Goal: Task Accomplishment & Management: Manage account settings

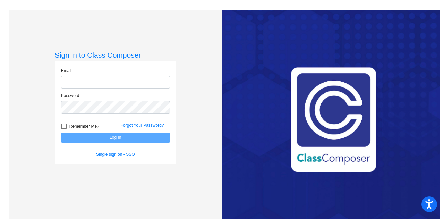
type input "[EMAIL_ADDRESS][PERSON_NAME][DOMAIN_NAME]"
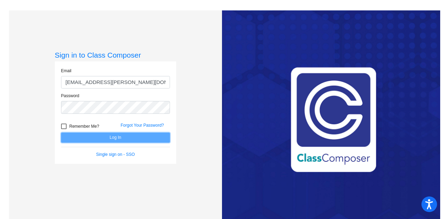
click at [130, 136] on button "Log In" at bounding box center [115, 137] width 109 height 10
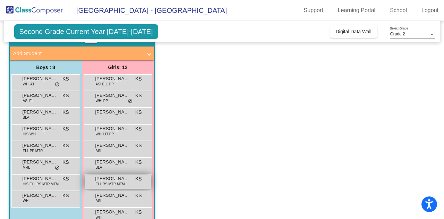
scroll to position [69, 0]
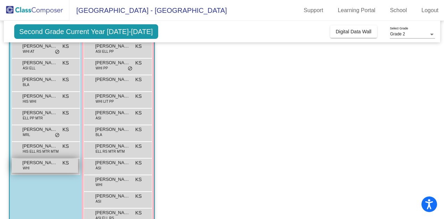
click at [49, 162] on span "[PERSON_NAME] Jaxson [PERSON_NAME]" at bounding box center [40, 162] width 35 height 7
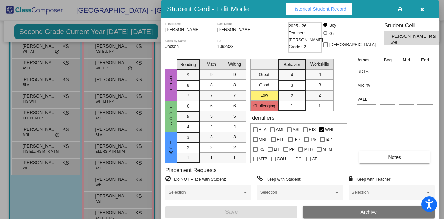
click at [228, 192] on div "Selection" at bounding box center [209, 194] width 80 height 12
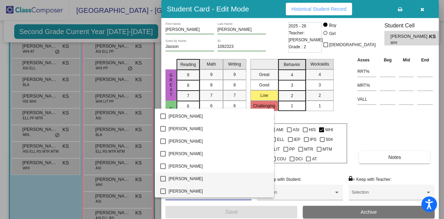
scroll to position [1347, 0]
click at [204, 194] on span "[PERSON_NAME]" at bounding box center [219, 191] width 100 height 12
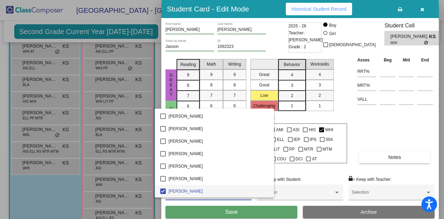
click at [234, 210] on div at bounding box center [222, 109] width 444 height 219
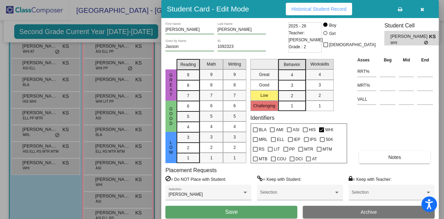
click at [240, 211] on button "Save" at bounding box center [231, 212] width 132 height 12
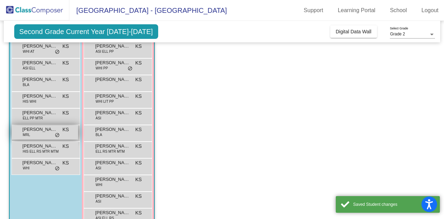
click at [65, 134] on div "[PERSON_NAME] MRL KS lock do_not_disturb_alt" at bounding box center [45, 132] width 66 height 14
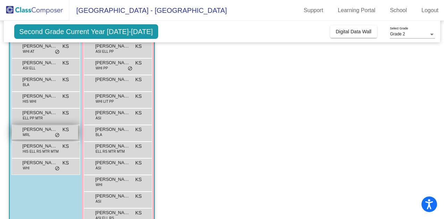
click at [71, 136] on div "[PERSON_NAME] MRL KS lock do_not_disturb_alt" at bounding box center [45, 132] width 66 height 14
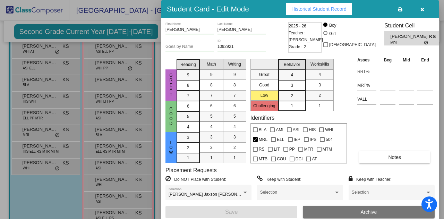
click at [160, 174] on div at bounding box center [222, 109] width 444 height 219
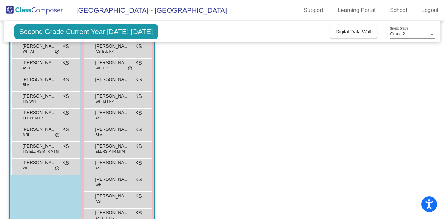
scroll to position [35, 0]
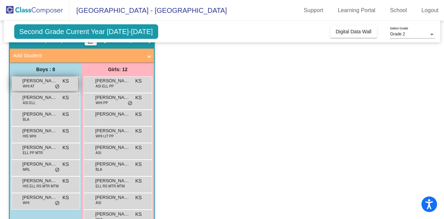
click at [47, 88] on div "[PERSON_NAME] WHI AT KS lock do_not_disturb_alt" at bounding box center [45, 84] width 66 height 14
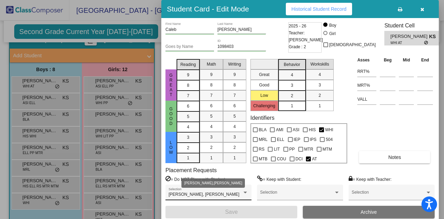
click at [231, 193] on div "[PERSON_NAME], [PERSON_NAME]" at bounding box center [206, 194] width 74 height 5
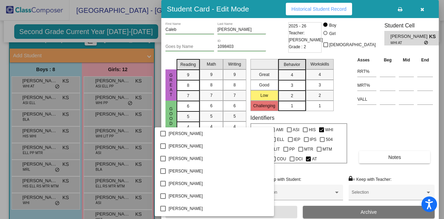
scroll to position [363, 0]
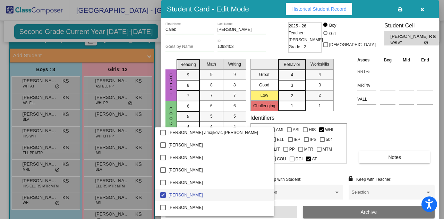
click at [278, 169] on div at bounding box center [222, 109] width 444 height 219
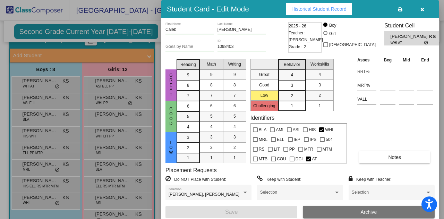
click at [143, 170] on div at bounding box center [222, 109] width 444 height 219
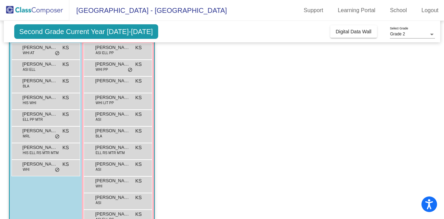
scroll to position [33, 0]
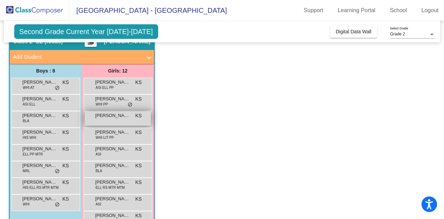
click at [134, 114] on div "[PERSON_NAME] KS lock do_not_disturb_alt" at bounding box center [118, 118] width 66 height 14
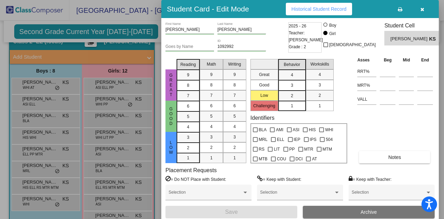
click at [123, 104] on div at bounding box center [222, 109] width 444 height 219
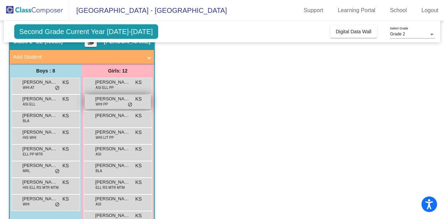
click at [131, 100] on div "[PERSON_NAME] WHI PP KS lock do_not_disturb_alt" at bounding box center [118, 102] width 66 height 14
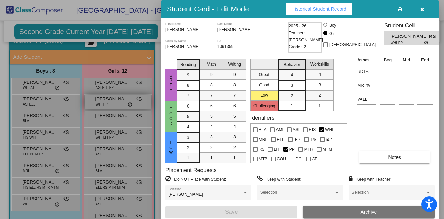
click at [131, 100] on div at bounding box center [222, 109] width 444 height 219
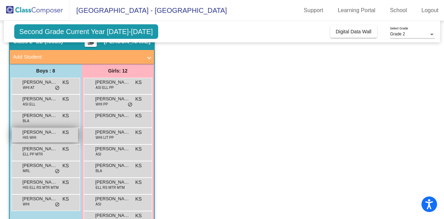
click at [56, 134] on span "[PERSON_NAME]" at bounding box center [40, 132] width 35 height 7
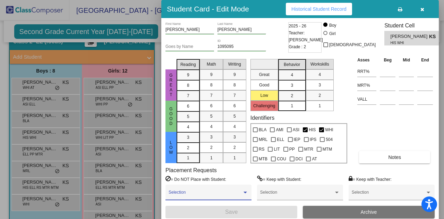
click at [216, 192] on span at bounding box center [206, 194] width 74 height 5
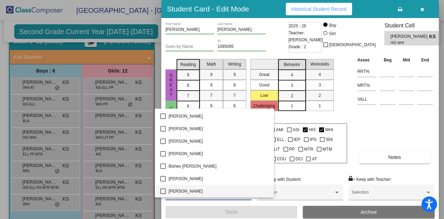
scroll to position [286, 0]
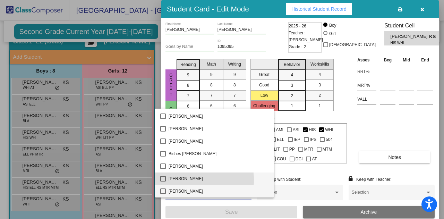
click at [191, 180] on span "[PERSON_NAME]" at bounding box center [219, 178] width 100 height 12
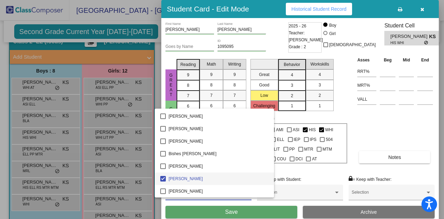
click at [216, 208] on div at bounding box center [222, 109] width 444 height 219
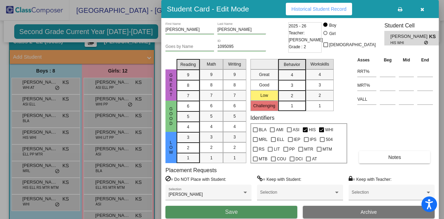
click at [220, 214] on button "Save" at bounding box center [231, 212] width 132 height 12
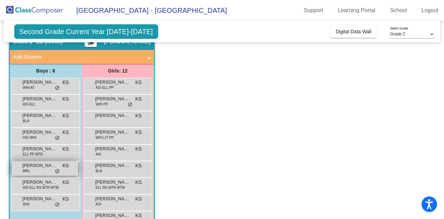
scroll to position [0, 0]
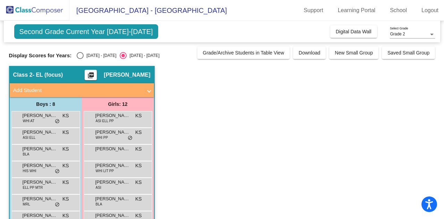
click at [89, 91] on mat-panel-title "Add Student" at bounding box center [77, 90] width 129 height 8
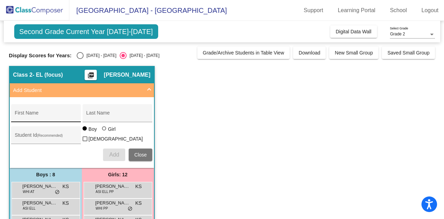
click at [55, 115] on input "First Name" at bounding box center [46, 116] width 62 height 6
type input "[PERSON_NAME]"
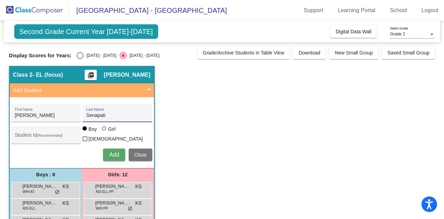
type input "Senapati"
click at [115, 154] on span "Add" at bounding box center [114, 155] width 10 height 6
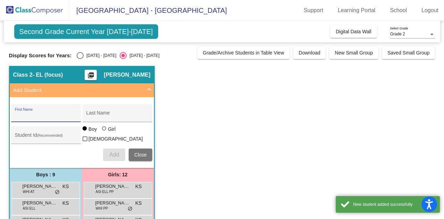
click at [48, 118] on input "First Name" at bounding box center [46, 116] width 62 height 6
type input "Rania"
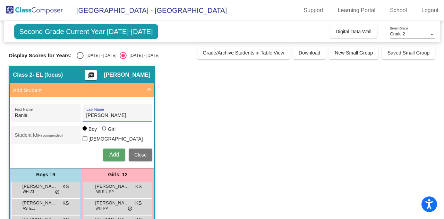
type input "[PERSON_NAME]"
click at [105, 130] on div at bounding box center [104, 128] width 4 height 4
click at [105, 132] on input "Girl" at bounding box center [104, 132] width 0 height 0
radio input "true"
click at [127, 149] on div "Add Close" at bounding box center [81, 154] width 141 height 12
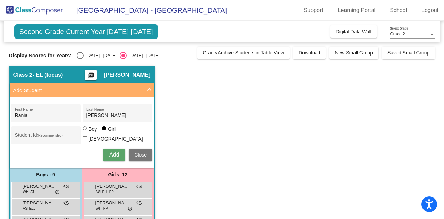
click at [124, 152] on button "Add" at bounding box center [114, 154] width 22 height 12
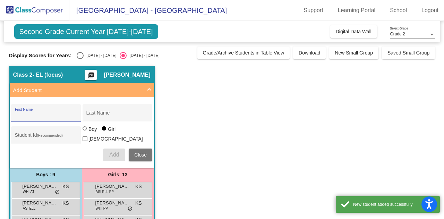
click at [63, 115] on input "First Name" at bounding box center [46, 116] width 62 height 6
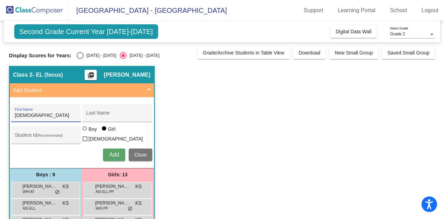
type input "[DEMOGRAPHIC_DATA]"
type input "Alam"
click at [94, 132] on div "Boy" at bounding box center [92, 129] width 9 height 7
click at [85, 132] on input "Boy" at bounding box center [85, 132] width 0 height 0
radio input "true"
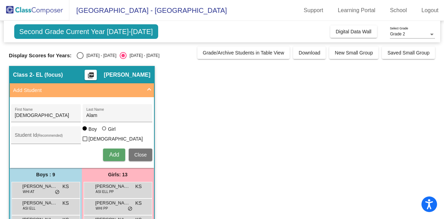
click at [116, 152] on span "Add" at bounding box center [114, 155] width 10 height 6
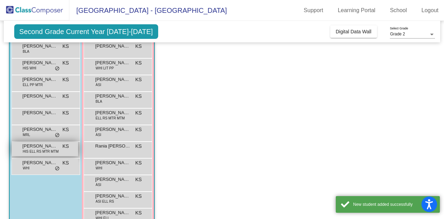
scroll to position [139, 0]
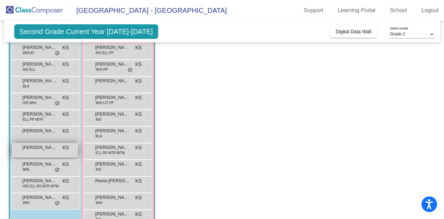
click at [49, 148] on span "[PERSON_NAME]" at bounding box center [40, 147] width 35 height 7
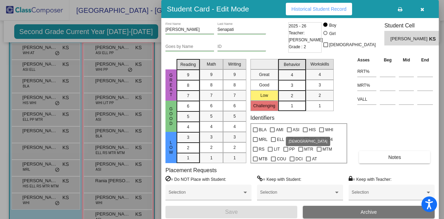
click at [294, 132] on span "ASI" at bounding box center [296, 130] width 7 height 8
click at [289, 132] on input "ASI" at bounding box center [289, 132] width 0 height 0
click at [294, 132] on span "ASI" at bounding box center [296, 130] width 7 height 8
click at [289, 132] on input "ASI" at bounding box center [289, 132] width 0 height 0
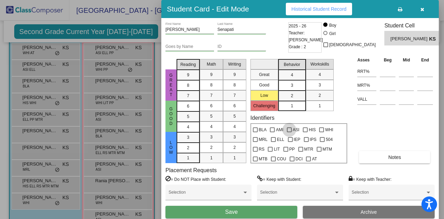
click at [288, 130] on div at bounding box center [289, 129] width 5 height 5
click at [289, 132] on input "ASI" at bounding box center [289, 132] width 0 height 0
checkbox input "true"
click at [277, 138] on span "ELL" at bounding box center [280, 139] width 7 height 8
click at [273, 142] on input "ELL" at bounding box center [273, 142] width 0 height 0
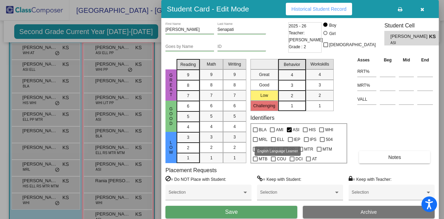
checkbox input "true"
click at [223, 194] on span at bounding box center [206, 194] width 74 height 5
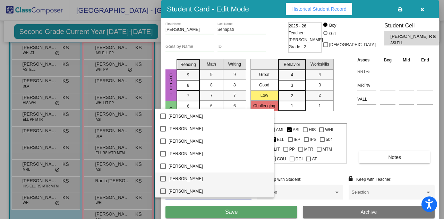
scroll to position [1372, 0]
click at [208, 190] on span "[PERSON_NAME]" at bounding box center [219, 191] width 100 height 12
click at [239, 209] on div at bounding box center [222, 109] width 444 height 219
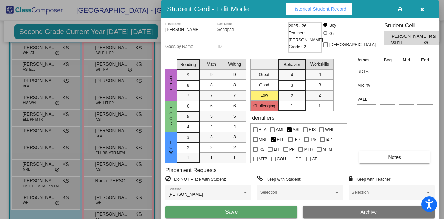
click at [244, 211] on button "Save" at bounding box center [231, 212] width 132 height 12
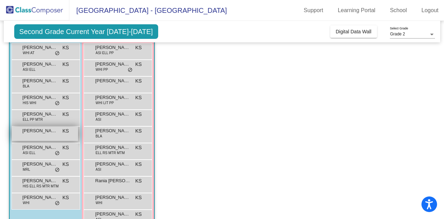
click at [38, 132] on div "[PERSON_NAME] KS lock do_not_disturb_alt" at bounding box center [45, 134] width 66 height 14
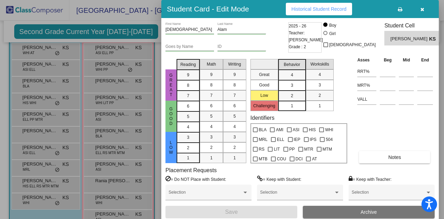
click at [287, 129] on div at bounding box center [289, 129] width 5 height 5
click at [289, 132] on input "ASI" at bounding box center [289, 132] width 0 height 0
checkbox input "true"
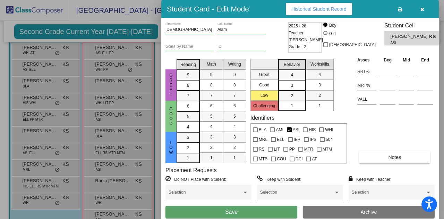
click at [249, 211] on button "Save" at bounding box center [231, 212] width 132 height 12
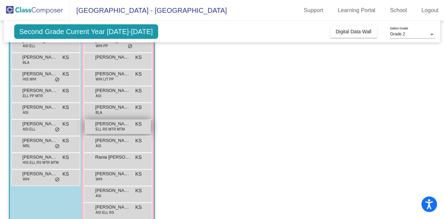
scroll to position [173, 0]
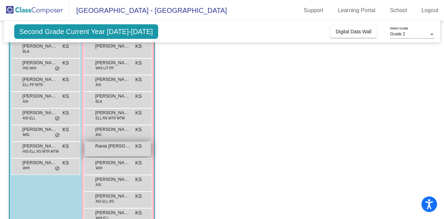
click at [113, 149] on div "Rania [PERSON_NAME] KS lock do_not_disturb_alt" at bounding box center [118, 149] width 66 height 14
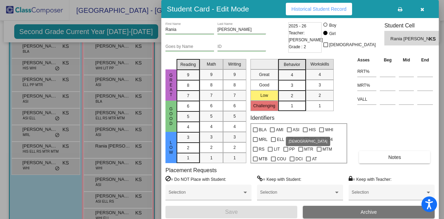
click at [291, 129] on div at bounding box center [289, 129] width 5 height 5
click at [289, 132] on input "ASI" at bounding box center [289, 132] width 0 height 0
checkbox input "true"
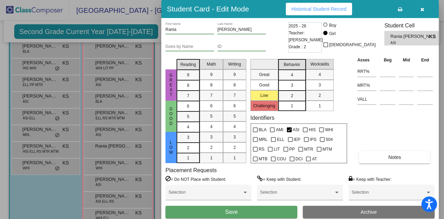
click at [276, 210] on button "Save" at bounding box center [231, 212] width 132 height 12
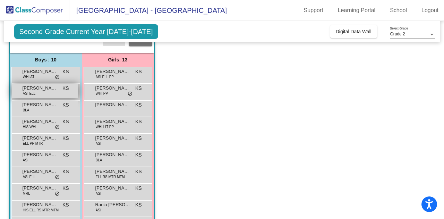
scroll to position [104, 0]
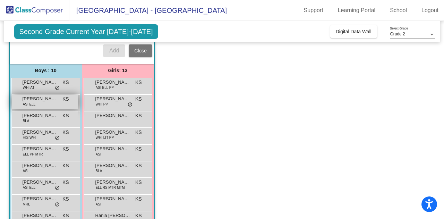
click at [53, 100] on span "[PERSON_NAME] Mobariz" at bounding box center [40, 98] width 35 height 7
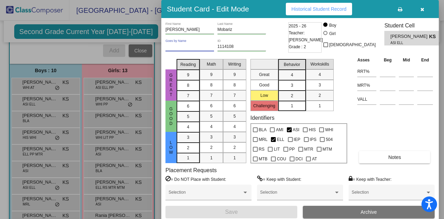
click at [193, 48] on input "Goes by Name" at bounding box center [189, 46] width 49 height 5
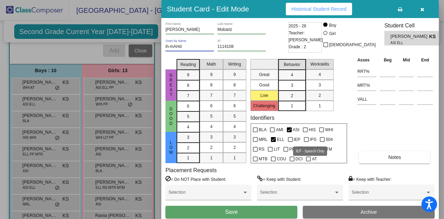
type input "ih-mAHd"
click at [309, 138] on label "IPS" at bounding box center [310, 139] width 12 height 8
click at [306, 142] on input "IPS" at bounding box center [306, 142] width 0 height 0
checkbox input "true"
click at [241, 214] on button "Save" at bounding box center [231, 212] width 132 height 12
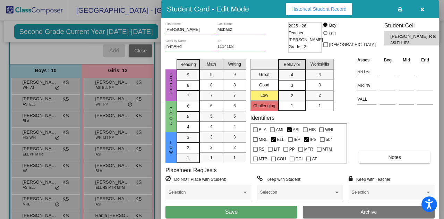
click at [241, 214] on button "Save" at bounding box center [231, 212] width 132 height 12
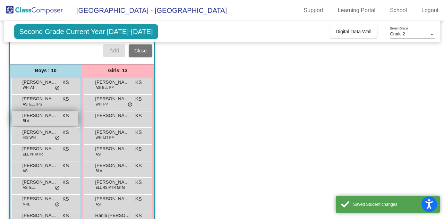
click at [44, 112] on span "[PERSON_NAME]" at bounding box center [40, 115] width 35 height 7
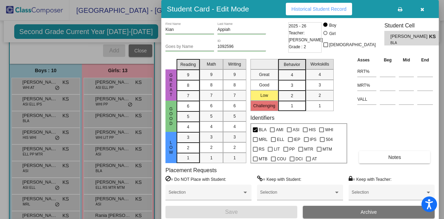
click at [192, 51] on div "Goes by Name" at bounding box center [189, 45] width 49 height 12
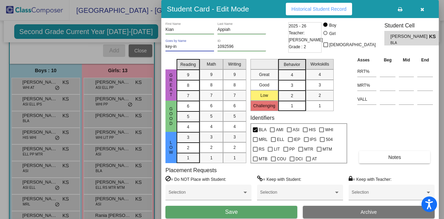
type input "key-in"
click at [215, 213] on button "Save" at bounding box center [231, 212] width 132 height 12
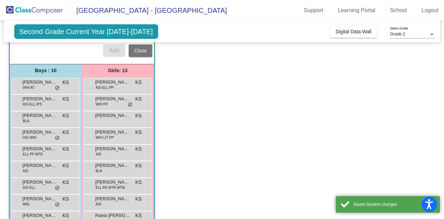
click at [51, 141] on div "[PERSON_NAME] HIS WHI KS lock do_not_disturb_alt" at bounding box center [45, 136] width 69 height 17
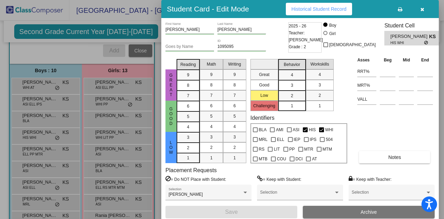
click at [197, 43] on div "Goes by Name" at bounding box center [189, 45] width 49 height 12
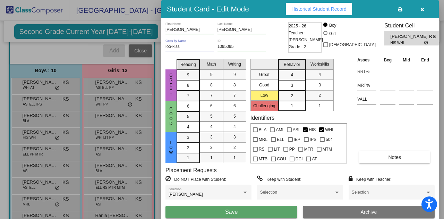
type input "loo-kiss"
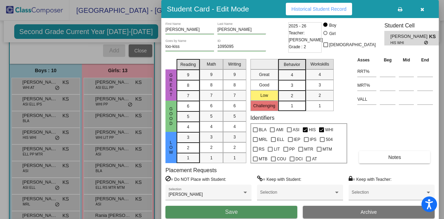
click at [260, 215] on button "Save" at bounding box center [231, 212] width 132 height 12
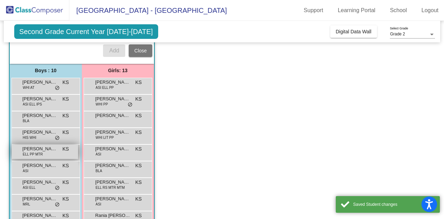
click at [49, 150] on div "Mehran [PERSON_NAME] PP MTR KS lock do_not_disturb_alt" at bounding box center [45, 152] width 66 height 14
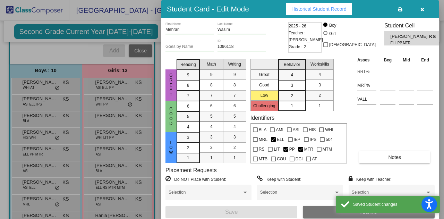
click at [200, 42] on div "Goes by Name" at bounding box center [189, 45] width 49 height 12
click at [200, 48] on input "Goes by Name" at bounding box center [189, 46] width 49 height 5
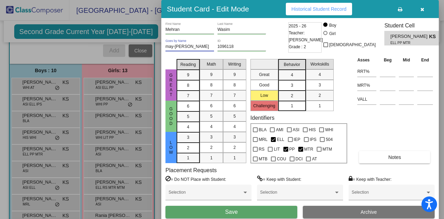
type input "may-[PERSON_NAME]"
click at [239, 213] on button "Save" at bounding box center [231, 212] width 132 height 12
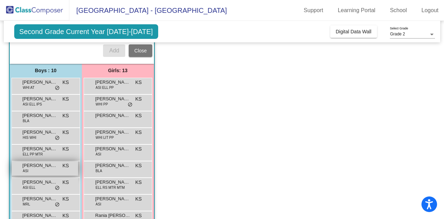
click at [52, 167] on div "[PERSON_NAME] ASI KS lock do_not_disturb_alt" at bounding box center [45, 168] width 66 height 14
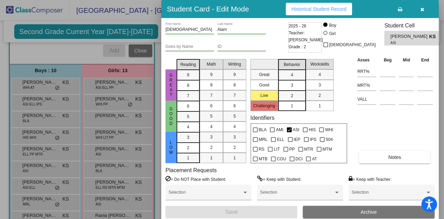
click at [68, 163] on div at bounding box center [222, 109] width 444 height 219
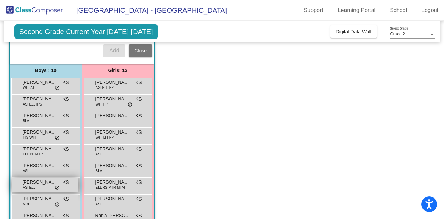
click at [46, 183] on div "[PERSON_NAME] ASI ELL KS lock do_not_disturb_alt" at bounding box center [45, 185] width 66 height 14
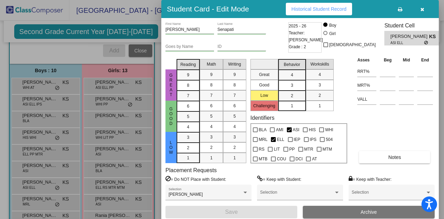
click at [188, 50] on div "Goes by Name" at bounding box center [189, 45] width 49 height 12
click at [188, 47] on input "Goes by Name" at bounding box center [189, 46] width 49 height 5
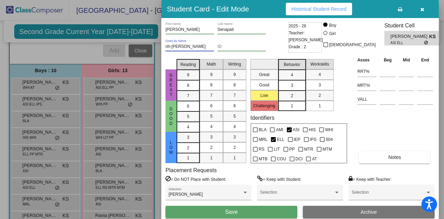
type input "rih-[PERSON_NAME]"
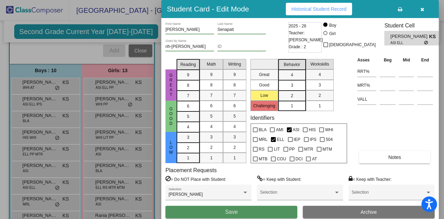
click at [265, 208] on button "Save" at bounding box center [231, 212] width 132 height 12
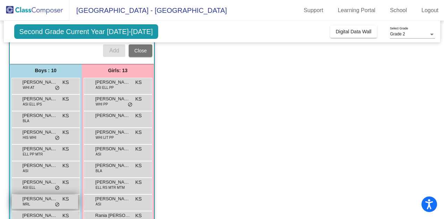
click at [63, 198] on span "KS" at bounding box center [65, 198] width 7 height 7
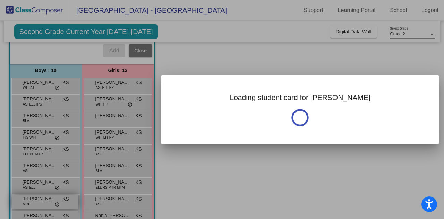
click at [63, 198] on div at bounding box center [222, 109] width 444 height 219
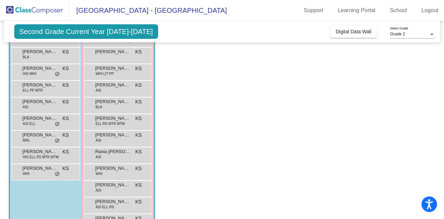
scroll to position [173, 0]
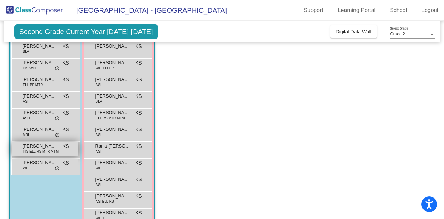
click at [42, 149] on span "HIS ELL RS MTR MTM" at bounding box center [41, 151] width 36 height 5
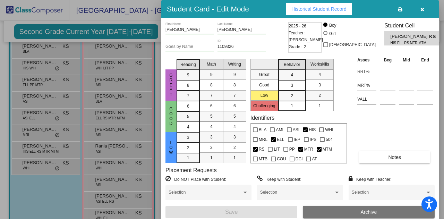
click at [194, 44] on input "Goes by Name" at bounding box center [189, 46] width 49 height 5
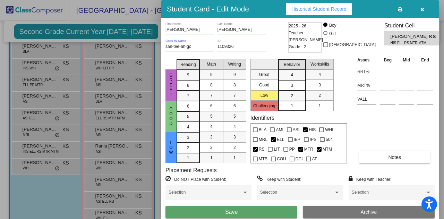
type input "san-tee-ah-go"
click at [257, 210] on button "Save" at bounding box center [231, 212] width 132 height 12
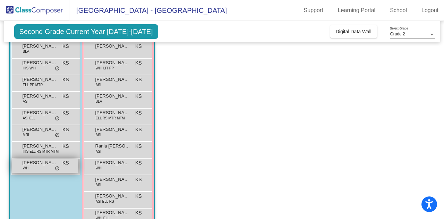
click at [40, 161] on span "[PERSON_NAME] Jaxson [PERSON_NAME]" at bounding box center [40, 162] width 35 height 7
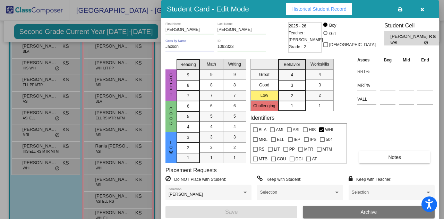
click at [181, 48] on input "Jaxson" at bounding box center [189, 46] width 49 height 5
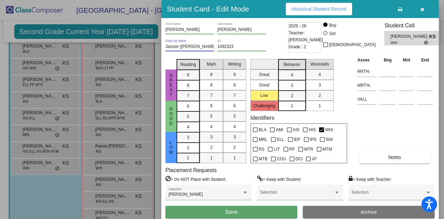
type input "Jaxson ([PERSON_NAME])"
click at [253, 217] on button "Save" at bounding box center [231, 212] width 132 height 12
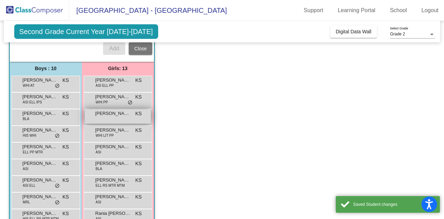
scroll to position [104, 0]
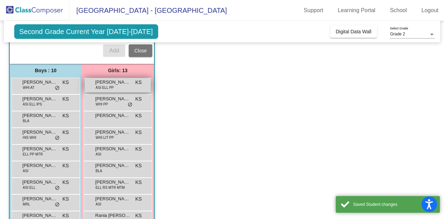
click at [127, 84] on div "[PERSON_NAME] ASI ELL PP KS lock do_not_disturb_alt" at bounding box center [118, 85] width 66 height 14
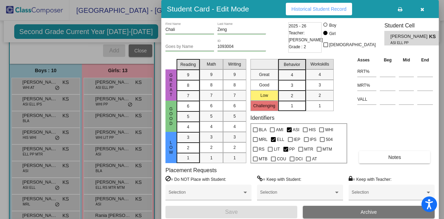
click at [191, 50] on div "Goes by Name" at bounding box center [189, 45] width 49 height 12
click at [191, 47] on input "Goes by Name" at bounding box center [189, 46] width 49 height 5
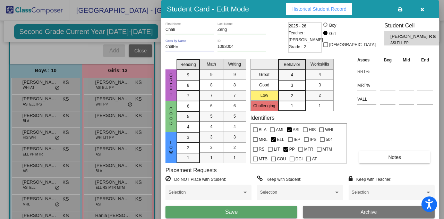
type input "chall-E"
click at [230, 211] on span "Save" at bounding box center [231, 212] width 12 height 6
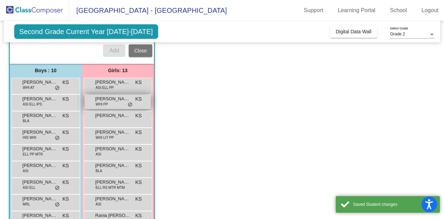
click at [130, 102] on span "do_not_disturb_alt" at bounding box center [130, 105] width 5 height 6
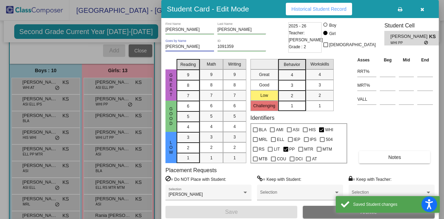
click at [208, 44] on input "[PERSON_NAME]" at bounding box center [189, 46] width 49 height 5
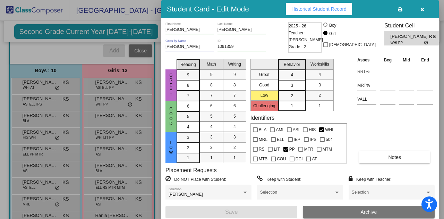
click at [156, 176] on div at bounding box center [222, 109] width 444 height 219
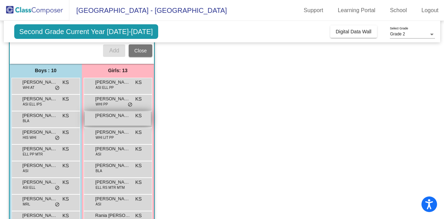
click at [113, 117] on span "[PERSON_NAME]" at bounding box center [112, 115] width 35 height 7
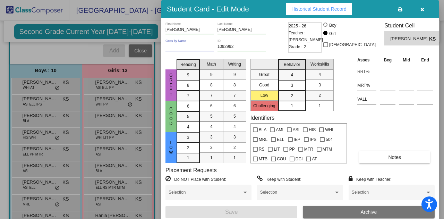
click at [187, 46] on input "Goes by Name" at bounding box center [189, 46] width 49 height 5
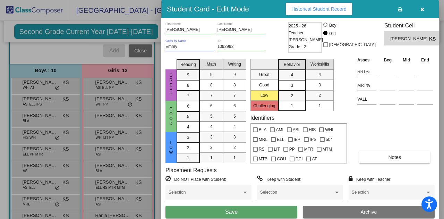
type input "Emmy"
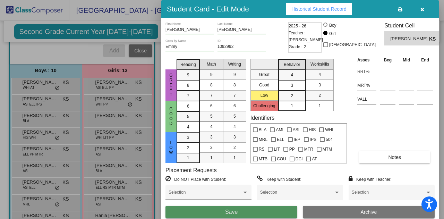
drag, startPoint x: 221, startPoint y: 213, endPoint x: 178, endPoint y: 186, distance: 50.8
click at [221, 213] on button "Save" at bounding box center [231, 212] width 132 height 12
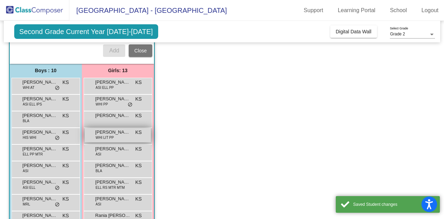
click at [117, 133] on span "[PERSON_NAME]" at bounding box center [112, 132] width 35 height 7
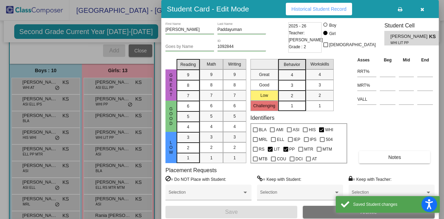
click at [186, 43] on div "Goes by Name" at bounding box center [189, 45] width 49 height 12
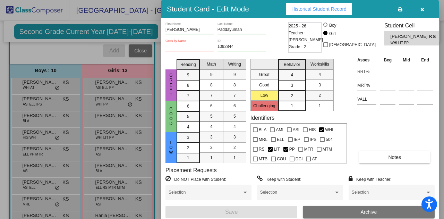
click at [185, 46] on input "Goes by Name" at bounding box center [189, 46] width 49 height 5
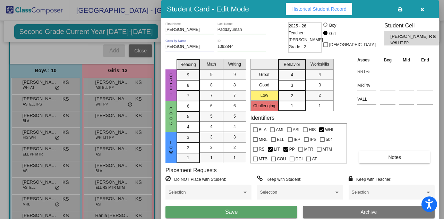
type input "[PERSON_NAME]"
click at [277, 213] on button "Save" at bounding box center [231, 212] width 132 height 12
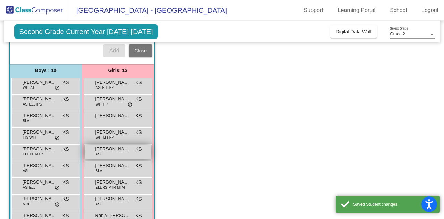
click at [125, 145] on span "[PERSON_NAME]" at bounding box center [112, 148] width 35 height 7
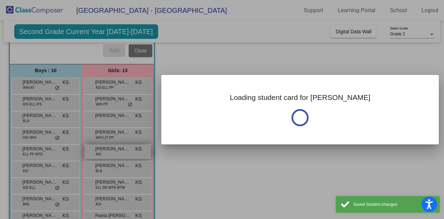
click at [125, 145] on div at bounding box center [222, 109] width 444 height 219
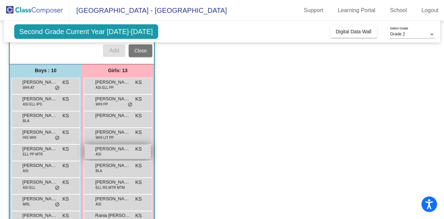
click at [131, 152] on div "[PERSON_NAME] ASI KS lock do_not_disturb_alt" at bounding box center [118, 152] width 66 height 14
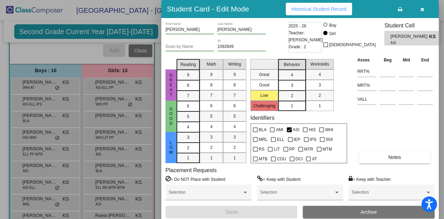
click at [173, 46] on input "Goes by Name" at bounding box center [189, 46] width 49 height 5
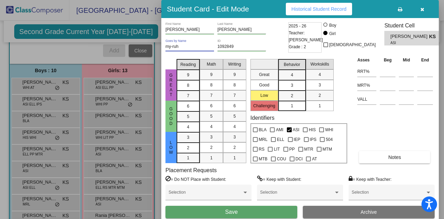
type input "my-ruh"
click at [241, 211] on button "Save" at bounding box center [231, 212] width 132 height 12
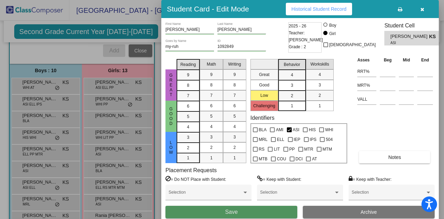
click at [241, 211] on button "Save" at bounding box center [231, 212] width 132 height 12
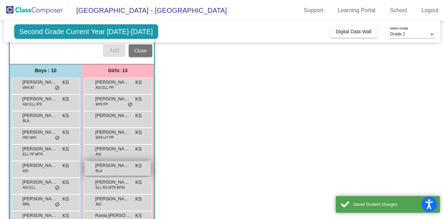
click at [117, 164] on span "[PERSON_NAME]" at bounding box center [112, 165] width 35 height 7
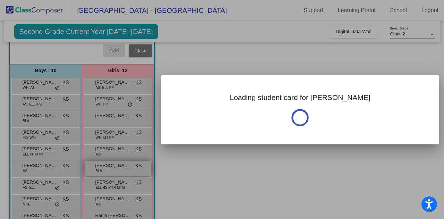
click at [117, 164] on div at bounding box center [222, 109] width 444 height 219
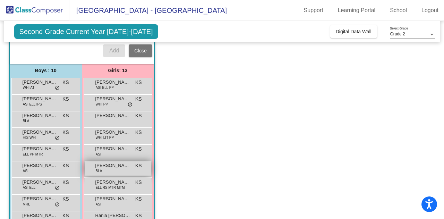
click at [128, 166] on span "[PERSON_NAME]" at bounding box center [112, 165] width 35 height 7
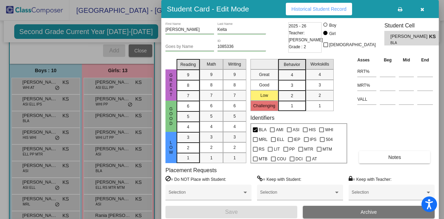
click at [203, 44] on div "Goes by Name" at bounding box center [189, 45] width 49 height 12
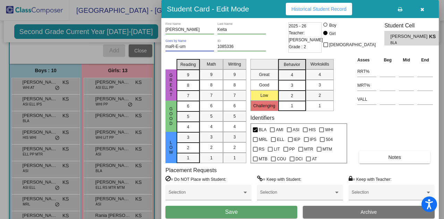
type input "maR-E-um"
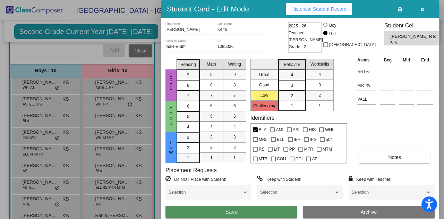
click at [252, 217] on button "Save" at bounding box center [231, 212] width 132 height 12
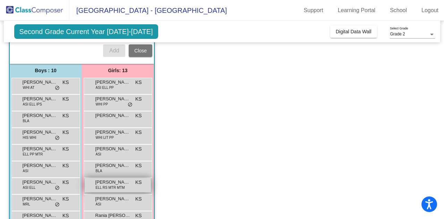
click at [118, 181] on span "[PERSON_NAME]" at bounding box center [112, 182] width 35 height 7
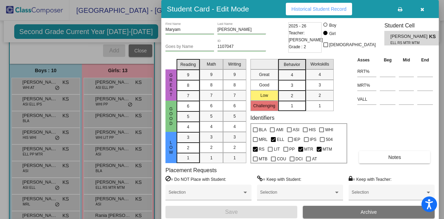
click at [191, 48] on input "Goes by Name" at bounding box center [189, 46] width 49 height 5
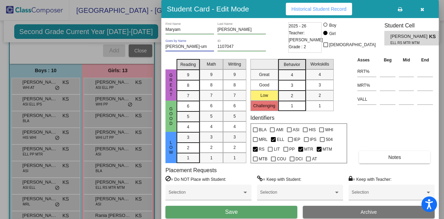
type input "[PERSON_NAME]-um"
click at [214, 213] on button "Save" at bounding box center [231, 212] width 132 height 12
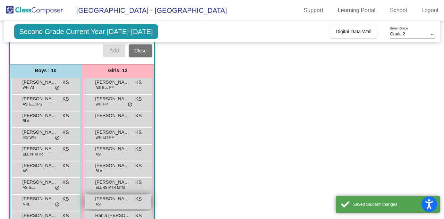
click at [120, 205] on div "[PERSON_NAME] ASI KS lock do_not_disturb_alt" at bounding box center [118, 202] width 66 height 14
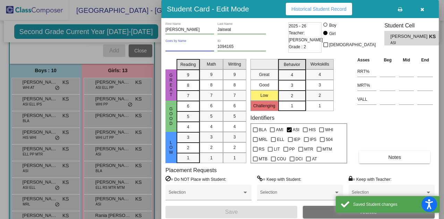
click at [206, 47] on input "Goes by Name" at bounding box center [189, 46] width 49 height 5
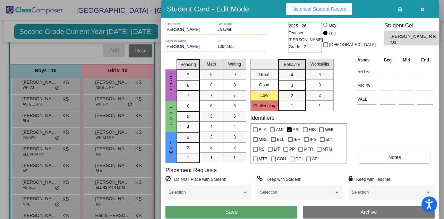
type input "[PERSON_NAME]"
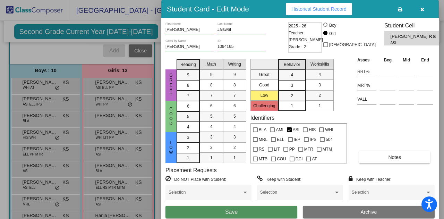
click at [206, 209] on button "Save" at bounding box center [231, 212] width 132 height 12
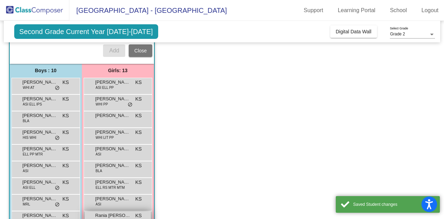
click at [117, 213] on span "Rania [PERSON_NAME]" at bounding box center [112, 215] width 35 height 7
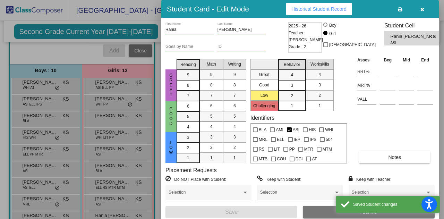
click at [181, 43] on div "Goes by Name" at bounding box center [189, 45] width 49 height 12
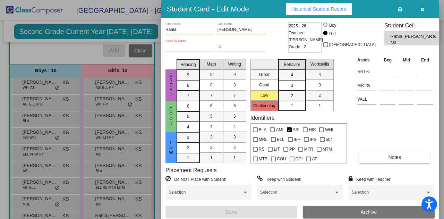
click at [180, 50] on div "Goes by Name" at bounding box center [189, 45] width 49 height 12
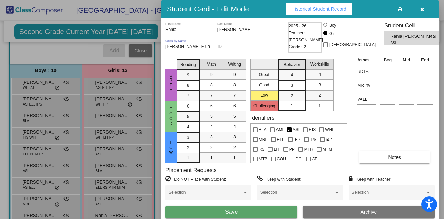
type input "[PERSON_NAME]-E-uh"
click at [243, 208] on button "Save" at bounding box center [231, 212] width 132 height 12
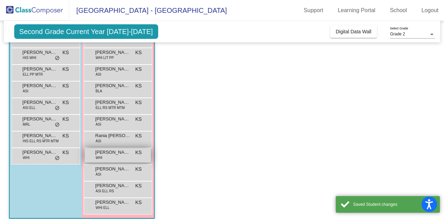
scroll to position [189, 0]
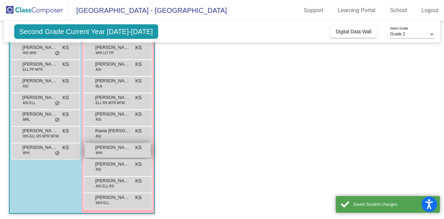
click at [127, 151] on div "[PERSON_NAME] WHI KS lock do_not_disturb_alt" at bounding box center [118, 150] width 66 height 14
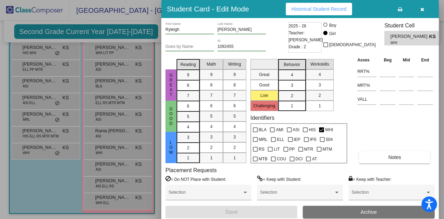
click at [127, 124] on div at bounding box center [222, 109] width 444 height 219
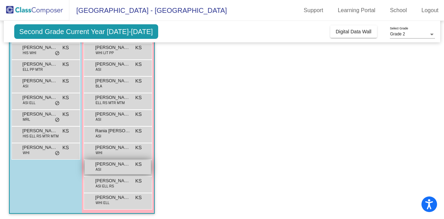
click at [129, 167] on div "Sahasra [PERSON_NAME] ASI KS lock do_not_disturb_alt" at bounding box center [118, 167] width 66 height 14
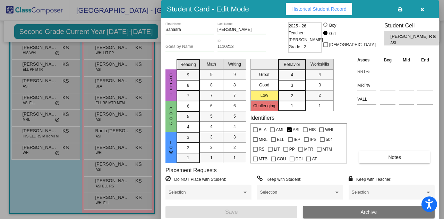
click at [181, 48] on input "Goes by Name" at bounding box center [189, 46] width 49 height 5
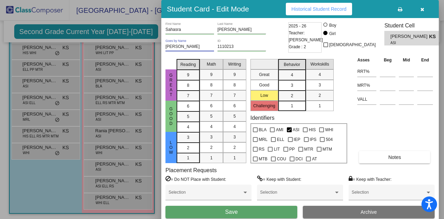
type input "[PERSON_NAME]"
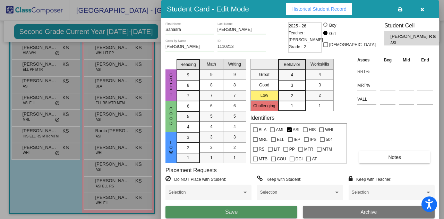
click at [239, 214] on button "Save" at bounding box center [231, 212] width 132 height 12
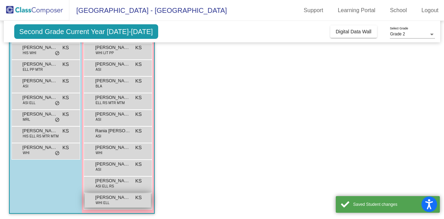
click at [125, 198] on span "[PERSON_NAME]" at bounding box center [112, 197] width 35 height 7
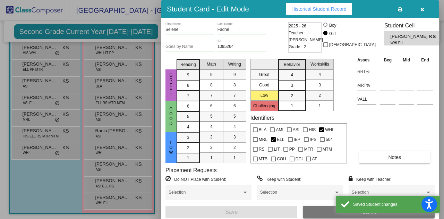
click at [44, 178] on div at bounding box center [222, 109] width 444 height 219
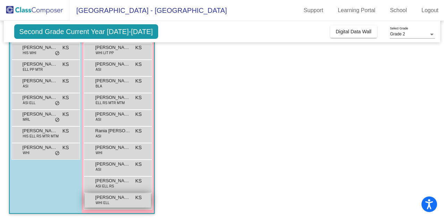
click at [92, 199] on div "[PERSON_NAME] WHI ELL KS lock do_not_disturb_alt" at bounding box center [118, 200] width 66 height 14
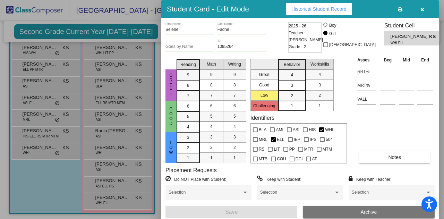
click at [191, 47] on input "Goes by Name" at bounding box center [189, 46] width 49 height 5
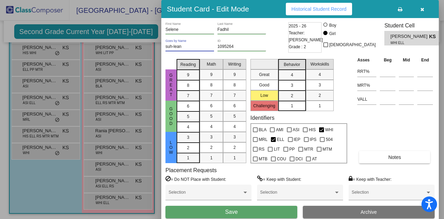
type input "suh-lean"
click at [243, 211] on button "Save" at bounding box center [231, 212] width 132 height 12
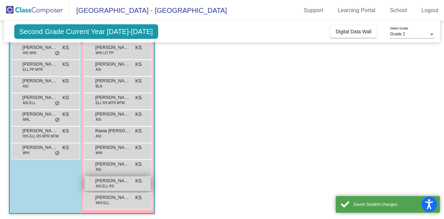
click at [120, 178] on span "[PERSON_NAME]" at bounding box center [112, 180] width 35 height 7
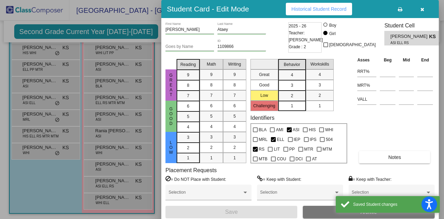
click at [183, 44] on input "Goes by Name" at bounding box center [189, 46] width 49 height 5
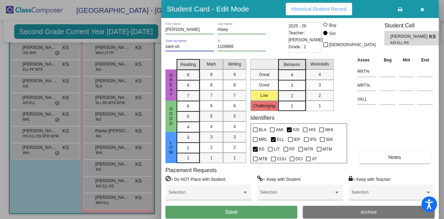
type input "sare-uh"
click at [248, 208] on button "Save" at bounding box center [231, 212] width 132 height 12
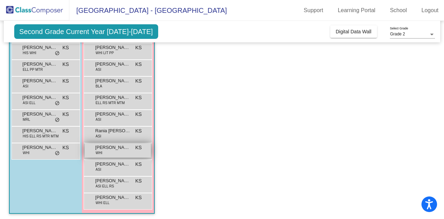
click at [112, 150] on div "[PERSON_NAME] WHI KS lock do_not_disturb_alt" at bounding box center [118, 150] width 66 height 14
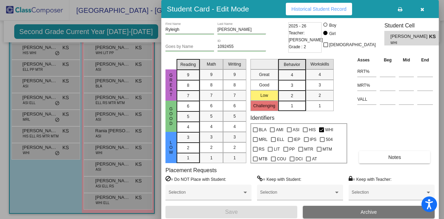
click at [196, 45] on input "Goes by Name" at bounding box center [189, 46] width 49 height 5
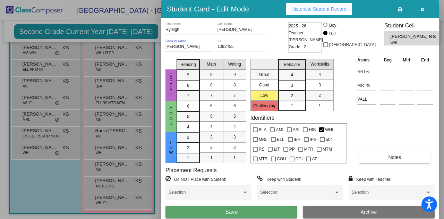
type input "[PERSON_NAME]"
click at [265, 213] on button "Save" at bounding box center [231, 212] width 132 height 12
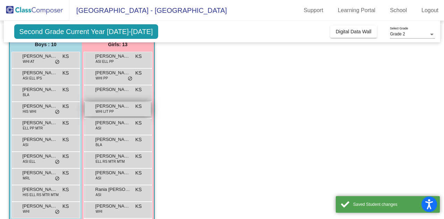
scroll to position [119, 0]
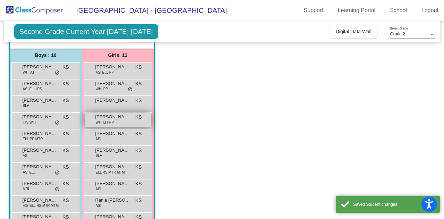
click at [118, 117] on span "[PERSON_NAME]" at bounding box center [112, 116] width 35 height 7
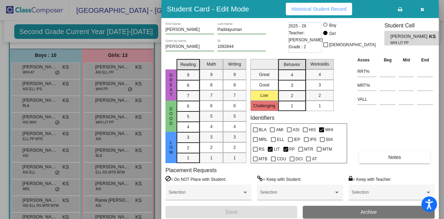
click at [136, 93] on div at bounding box center [222, 109] width 444 height 219
